Goal: Navigation & Orientation: Go to known website

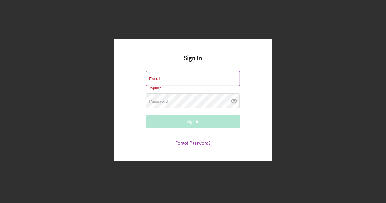
click at [186, 73] on div "Email Required" at bounding box center [193, 80] width 94 height 19
type input "[EMAIL_ADDRESS][DOMAIN_NAME]"
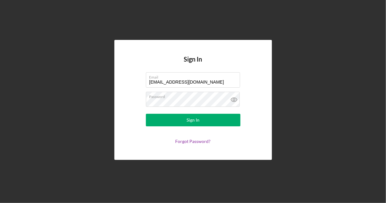
click at [159, 175] on div "Sign In Email [EMAIL_ADDRESS][DOMAIN_NAME] Password Sign In Forgot Password?" at bounding box center [192, 100] width 379 height 200
